Goal: Task Accomplishment & Management: Manage account settings

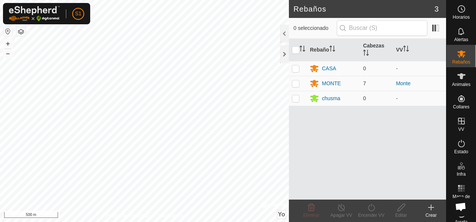
scroll to position [449, 0]
click at [285, 55] on div at bounding box center [284, 54] width 9 height 18
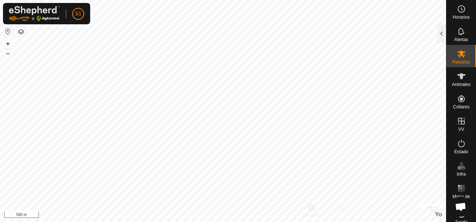
click at [315, 222] on html "S1 Horarios Alertas Rebaños Animales Collares VV Estado Infra Mapa de Calor Ayu…" at bounding box center [238, 111] width 476 height 222
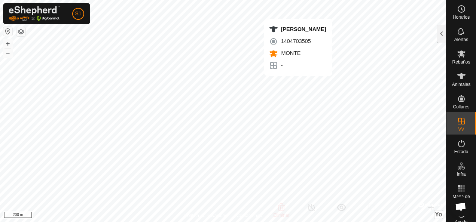
checkbox input "false"
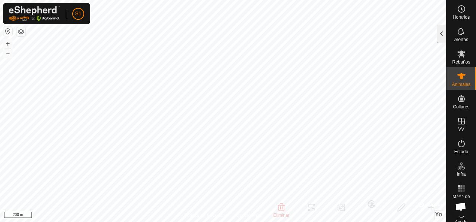
click at [444, 37] on div at bounding box center [441, 34] width 9 height 18
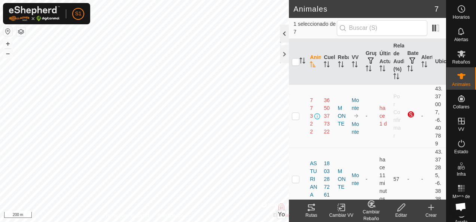
click at [284, 35] on div at bounding box center [284, 34] width 9 height 18
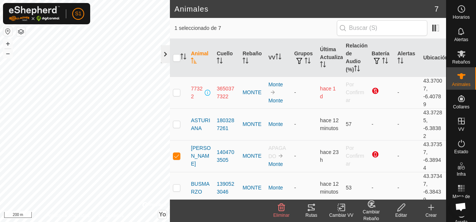
click at [165, 54] on div at bounding box center [165, 54] width 9 height 18
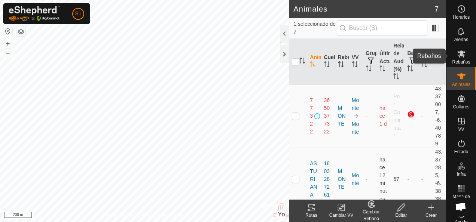
click at [463, 56] on es-mob-svg-icon at bounding box center [460, 54] width 13 height 12
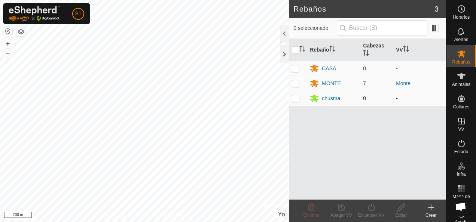
click at [295, 97] on p-checkbox at bounding box center [295, 98] width 7 height 6
click at [306, 205] on delete-svg-icon at bounding box center [311, 207] width 30 height 9
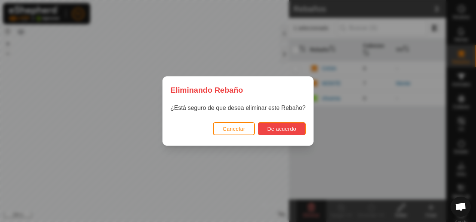
click at [277, 128] on span "De acuerdo" at bounding box center [281, 129] width 29 height 6
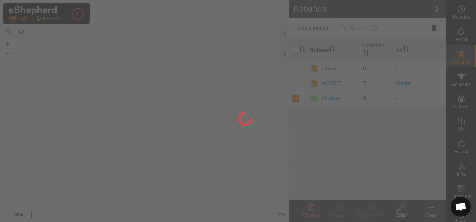
checkbox input "false"
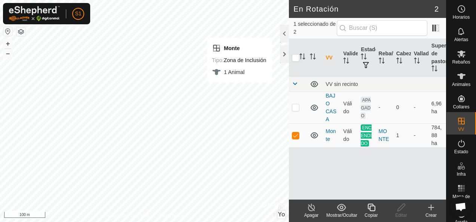
checkbox input "false"
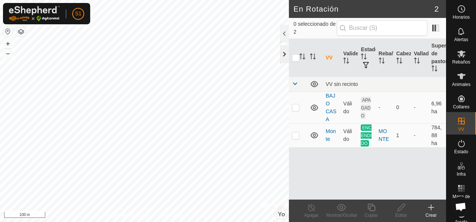
click at [283, 53] on div at bounding box center [284, 54] width 9 height 18
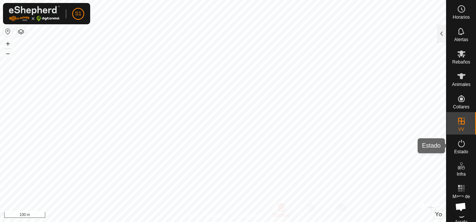
click at [457, 145] on icon at bounding box center [461, 143] width 9 height 9
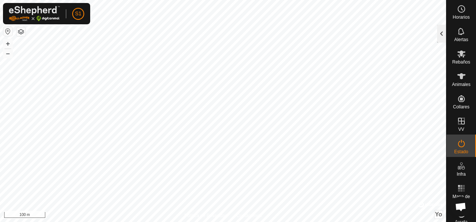
click at [442, 34] on div at bounding box center [441, 34] width 9 height 18
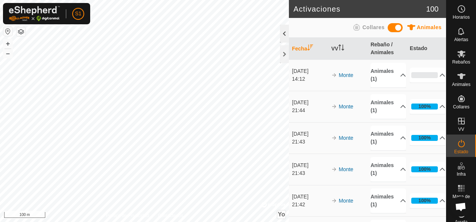
click at [283, 32] on div at bounding box center [284, 34] width 9 height 18
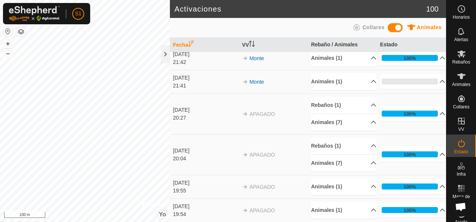
scroll to position [150, 0]
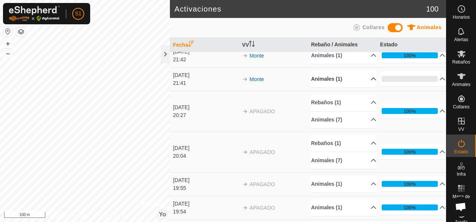
click at [365, 76] on p-accordion-header "Animales (1)" at bounding box center [343, 79] width 65 height 17
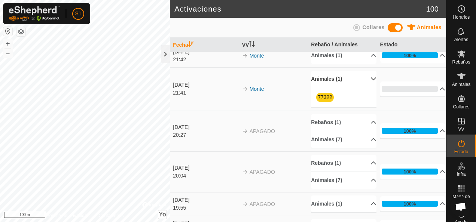
click at [365, 76] on p-accordion-header "Animales (1)" at bounding box center [343, 79] width 65 height 17
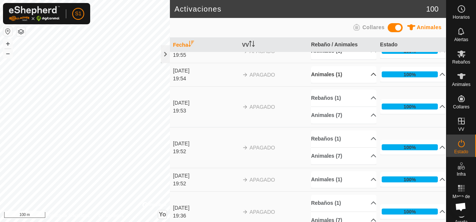
scroll to position [299, 0]
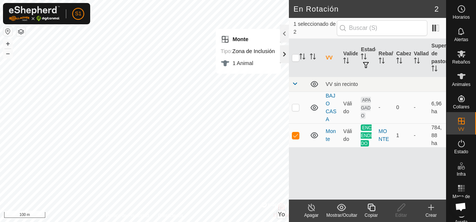
click at [280, 55] on div at bounding box center [284, 54] width 9 height 18
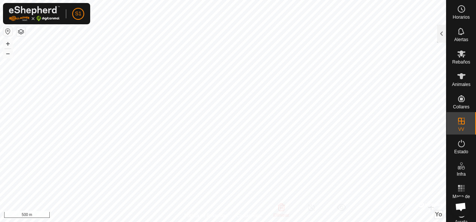
checkbox input "true"
